Goal: Task Accomplishment & Management: Complete application form

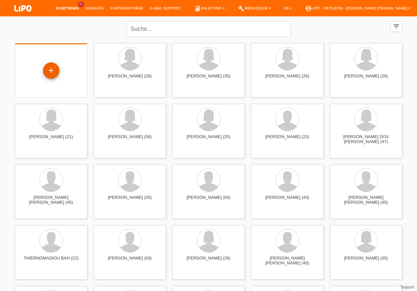
click at [53, 71] on div "+" at bounding box center [51, 70] width 16 height 11
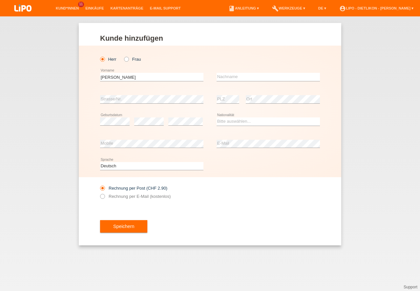
type input "NADEEM MARKUS"
click at [242, 78] on input "text" at bounding box center [267, 77] width 103 height 8
type input "MOHN"
click at [235, 120] on select "Bitte auswählen... Schweiz Deutschland Liechtenstein Österreich ------------ Af…" at bounding box center [267, 121] width 103 height 8
select select "CH"
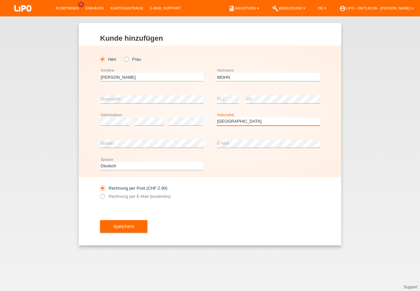
click at [0, 0] on option "Schweiz" at bounding box center [0, 0] width 0 height 0
click at [116, 195] on label "Rechnung per E-Mail (kostenlos)" at bounding box center [135, 196] width 70 height 5
click at [104, 195] on input "Rechnung per E-Mail (kostenlos)" at bounding box center [102, 198] width 4 height 8
radio input "true"
drag, startPoint x: 124, startPoint y: 225, endPoint x: 245, endPoint y: 290, distance: 137.3
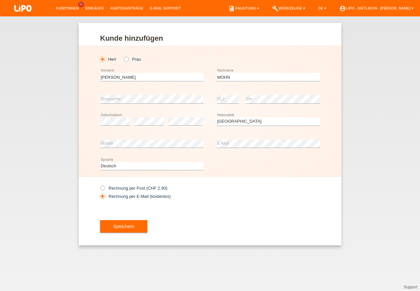
click at [124, 225] on button "Speichern" at bounding box center [123, 226] width 47 height 12
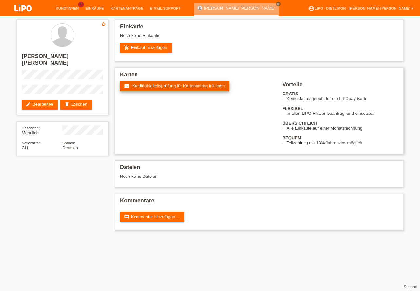
click at [152, 81] on h2 "Karten" at bounding box center [259, 76] width 278 height 10
click at [153, 87] on span "Kreditfähigkeitsprüfung für Kartenantrag initiieren" at bounding box center [178, 85] width 93 height 5
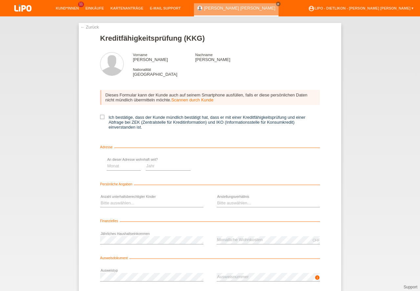
click at [103, 118] on input "Ich bestätige, dass der Kunde mündlich bestätigt hat, dass er mit einer Kreditf…" at bounding box center [102, 117] width 4 height 4
click at [103, 116] on icon at bounding box center [102, 117] width 4 height 4
click at [103, 116] on input "Ich bestätige, dass der Kunde mündlich bestätigt hat, dass er mit einer Kreditf…" at bounding box center [102, 117] width 4 height 4
click at [101, 117] on icon at bounding box center [102, 117] width 4 height 4
click at [101, 117] on input "Ich bestätige, dass der Kunde mündlich bestätigt hat, dass er mit einer Kreditf…" at bounding box center [102, 117] width 4 height 4
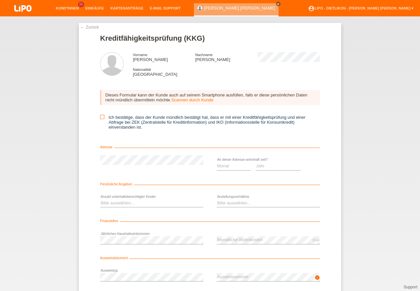
checkbox input "true"
click at [226, 165] on select "Monat 01 02 03 04 05 06 07 08 09 10" at bounding box center [233, 166] width 34 height 8
select select "11"
click at [0, 0] on option "11" at bounding box center [0, 0] width 0 height 0
click at [269, 166] on select "Jahr 2025 2024 2023 2022 2021 2020 2019 2018 2017 2016 2015 2014 2013 2012 2011…" at bounding box center [277, 166] width 45 height 8
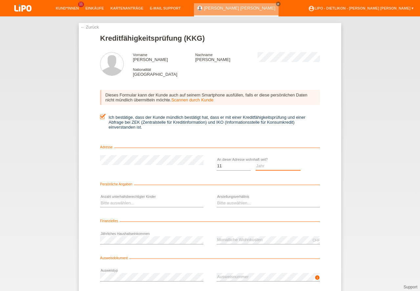
select select "2024"
click at [0, 0] on option "2024" at bounding box center [0, 0] width 0 height 0
click at [121, 208] on div "Bitte auswählen... 0 1 2 3 4 5 6 7 8 9 error" at bounding box center [151, 203] width 103 height 22
click at [122, 202] on select "Bitte auswählen... 0 1 2 3 4 5 6 7 8 9" at bounding box center [151, 203] width 103 height 8
select select "0"
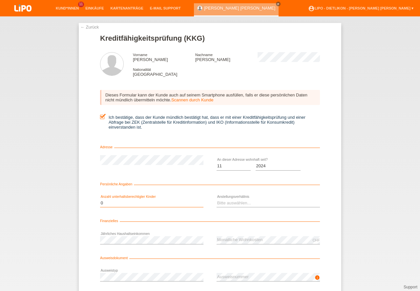
click at [0, 0] on option "0" at bounding box center [0, 0] width 0 height 0
click at [255, 206] on select "Bitte auswählen... Unbefristet Befristet Lehrling/Student Pensioniert Nicht arb…" at bounding box center [267, 203] width 103 height 8
select select "UNLIMITED"
click at [0, 0] on option "Unbefristet" at bounding box center [0, 0] width 0 height 0
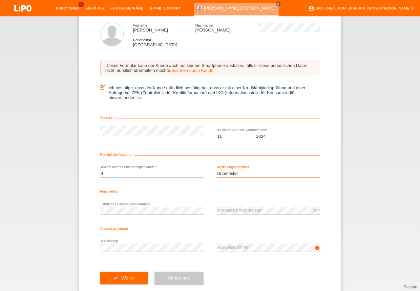
click at [240, 171] on select "Bitte auswählen... Unbefristet Befristet Lehrling/Student Pensioniert Nicht arb…" at bounding box center [267, 173] width 103 height 8
click at [0, 0] on option "Unbefristet" at bounding box center [0, 0] width 0 height 0
click at [136, 279] on button "check Weiter" at bounding box center [124, 277] width 48 height 12
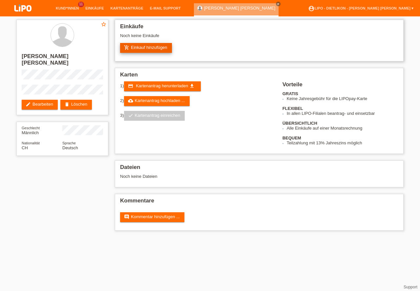
click at [134, 49] on link "add_shopping_cart Einkauf hinzufügen" at bounding box center [146, 48] width 52 height 10
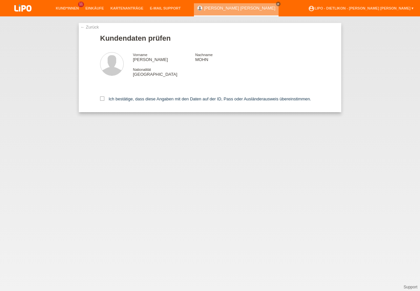
click at [102, 99] on icon at bounding box center [102, 98] width 4 height 4
click at [102, 99] on input "Ich bestätige, dass diese Angaben mit den Daten auf der ID, Pass oder Ausländer…" at bounding box center [102, 98] width 4 height 4
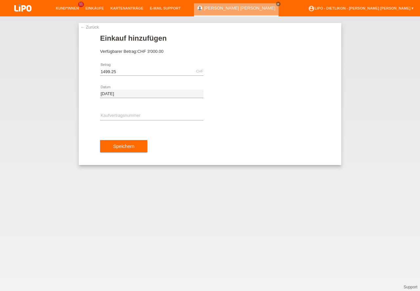
type input "1499.25"
click at [138, 114] on input "text" at bounding box center [151, 116] width 103 height 8
type input "XN3RZS"
click at [127, 145] on button "Speichern" at bounding box center [123, 146] width 47 height 12
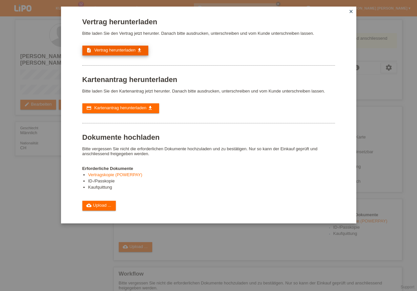
click at [122, 50] on span "Vertrag herunterladen" at bounding box center [114, 50] width 41 height 5
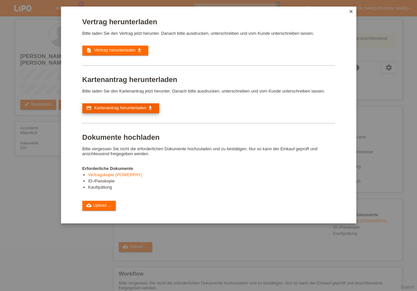
click at [125, 105] on link "credit_card Kartenantrag herunterladen get_app" at bounding box center [120, 108] width 77 height 10
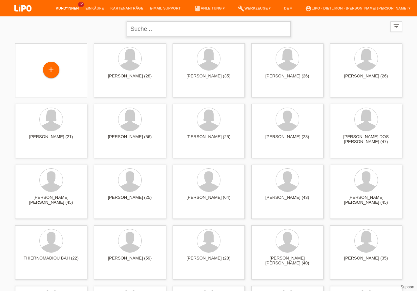
click at [200, 24] on input "text" at bounding box center [209, 28] width 164 height 15
type input "mohn"
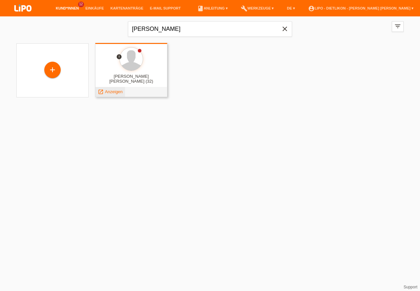
click at [114, 90] on span "Anzeigen" at bounding box center [114, 91] width 18 height 5
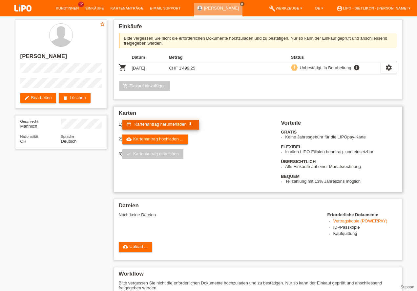
click at [160, 124] on span "Kartenantrag herunterladen" at bounding box center [160, 124] width 52 height 5
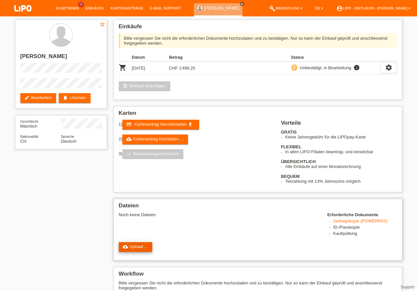
scroll to position [75, 0]
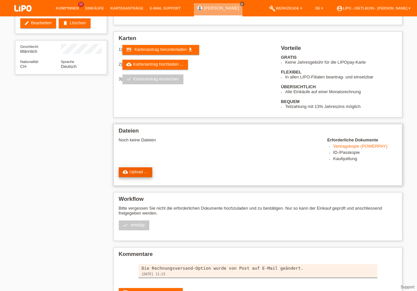
click at [138, 245] on div "Einkäufe Bitte vergessen Sie nicht die erforderlichen Dokumente hochzuladen und…" at bounding box center [257, 127] width 295 height 371
click at [139, 172] on link "cloud_upload Upload ..." at bounding box center [136, 172] width 34 height 10
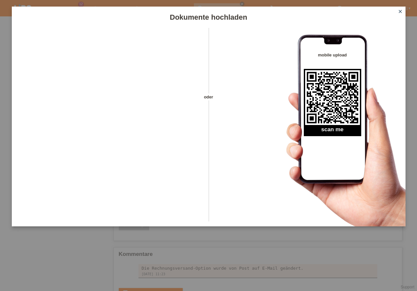
click at [400, 11] on icon "close" at bounding box center [399, 11] width 5 height 5
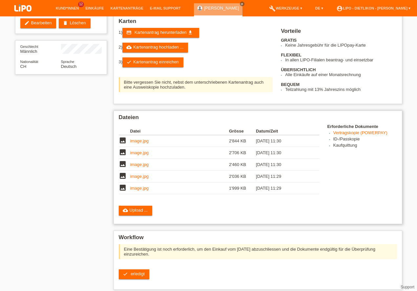
scroll to position [75, 0]
